Goal: Check status

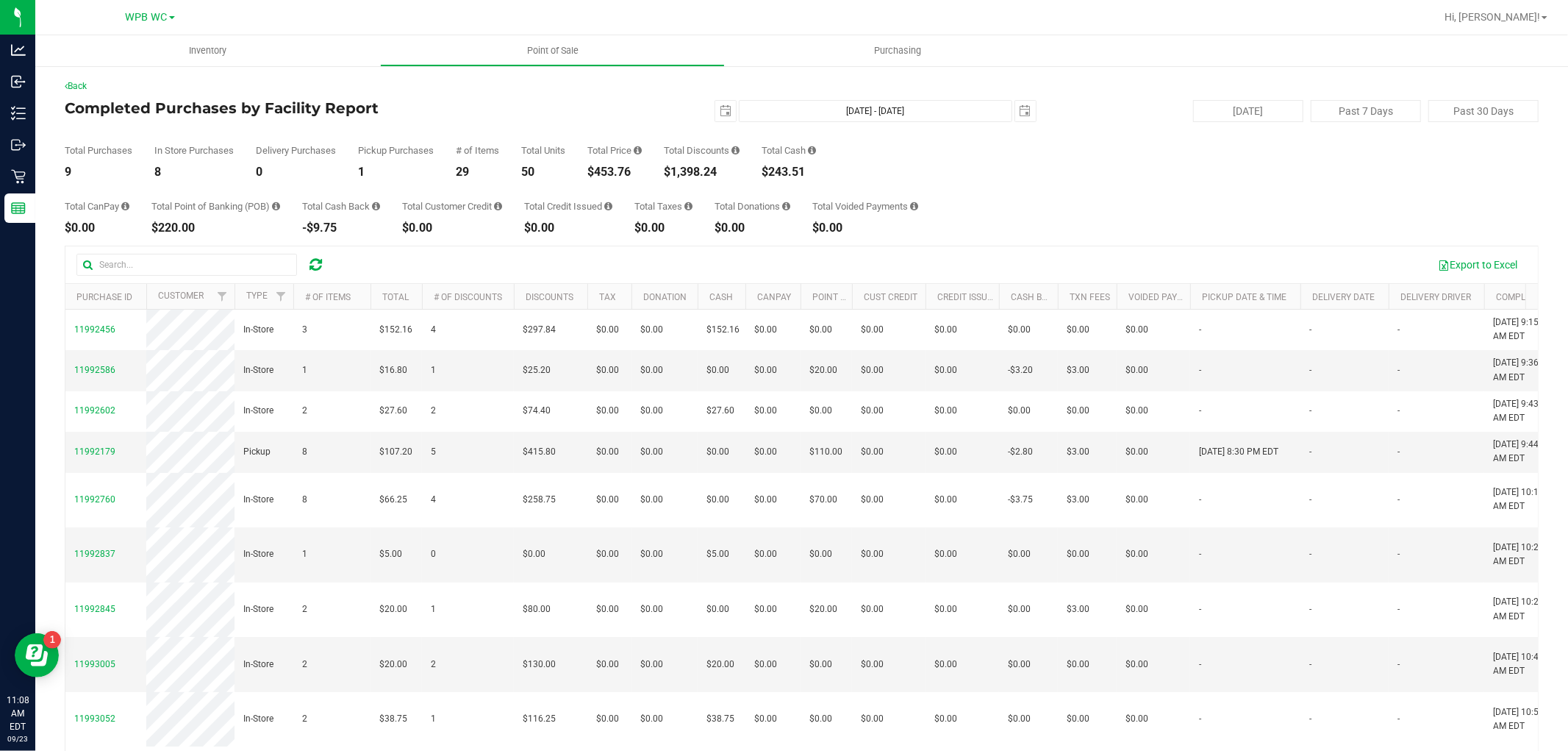
click at [951, 219] on div "Total CanPay $0.00 Total Point of Banking (POB) $220.00 Total Cash Back -$9.75 …" at bounding box center [802, 205] width 1474 height 55
